Goal: Transaction & Acquisition: Download file/media

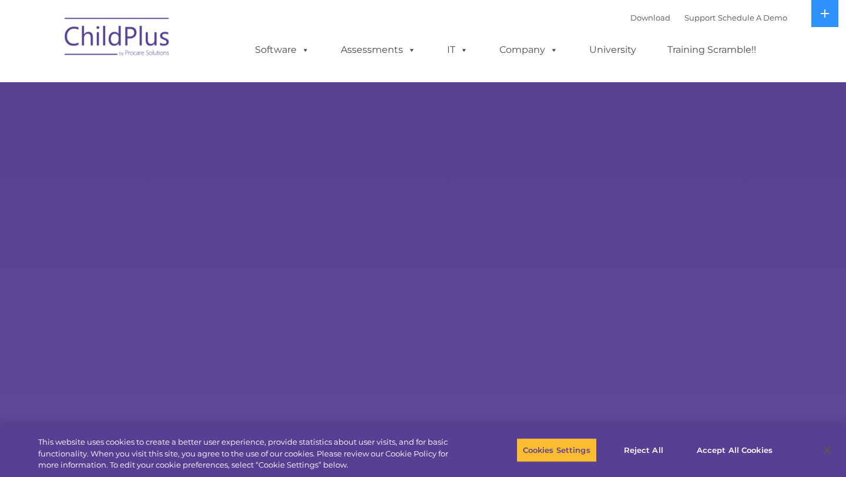
select select "MEDIUM"
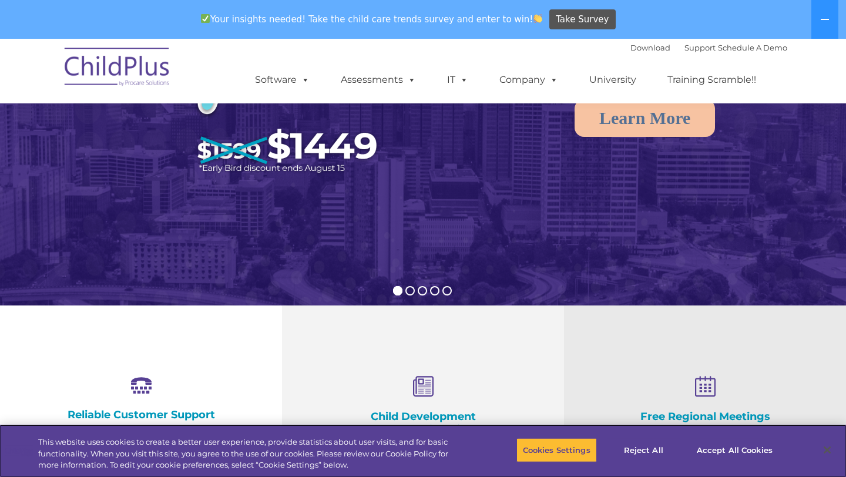
scroll to position [320, 0]
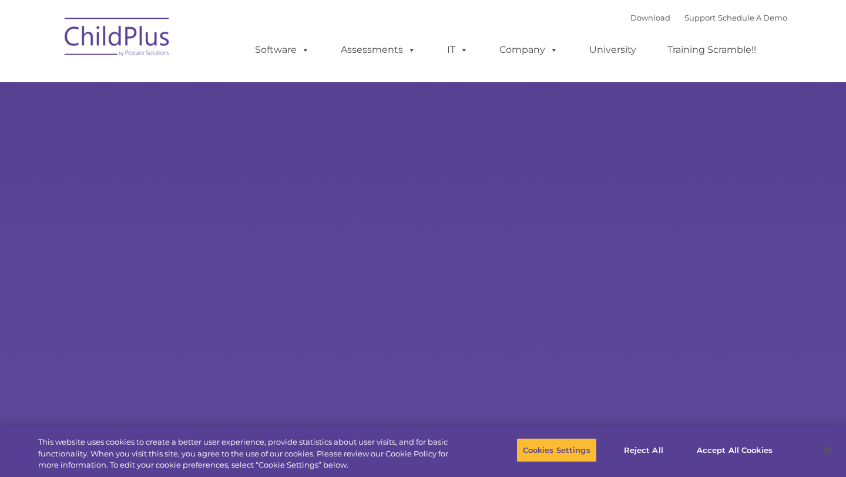
select select "MEDIUM"
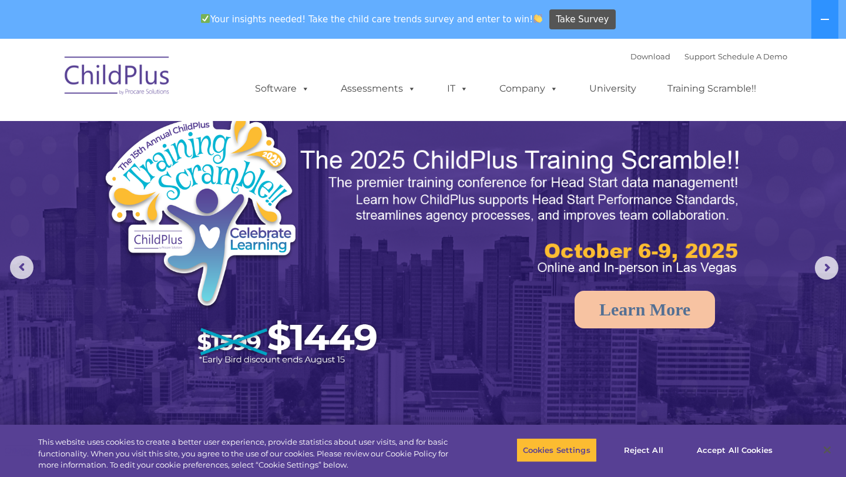
click at [156, 78] on img at bounding box center [117, 77] width 117 height 59
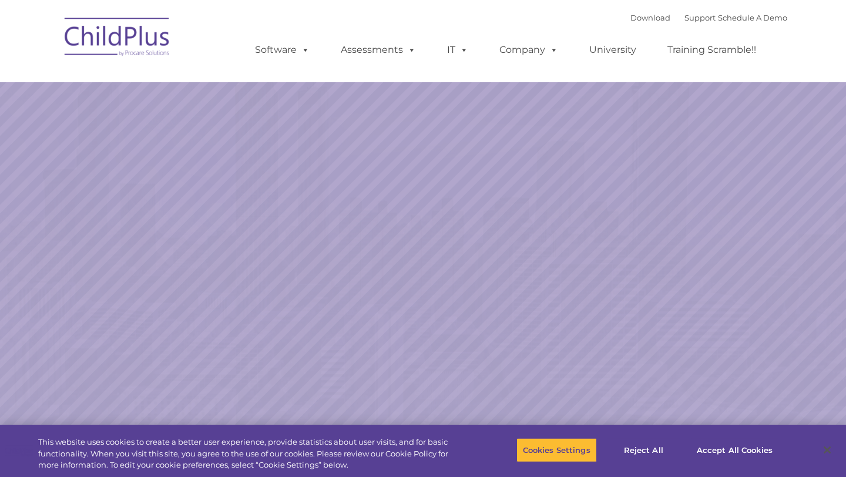
select select "MEDIUM"
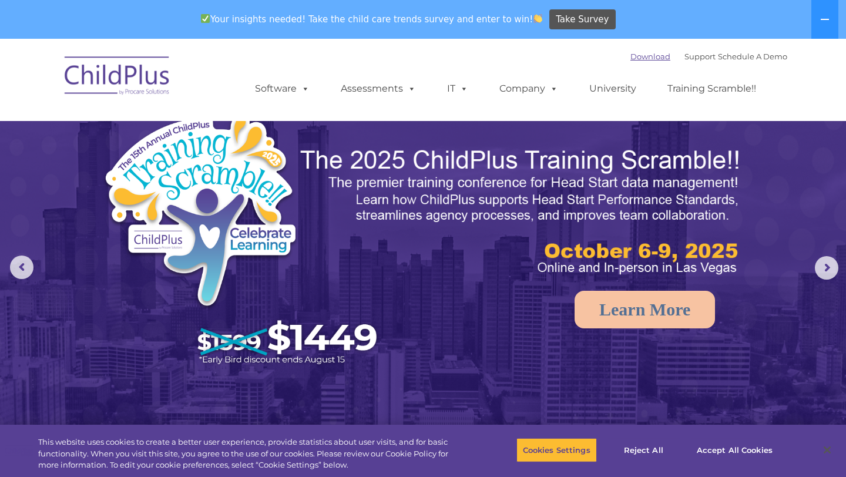
click at [648, 58] on link "Download" at bounding box center [650, 56] width 40 height 9
